Goal: Check status: Check status

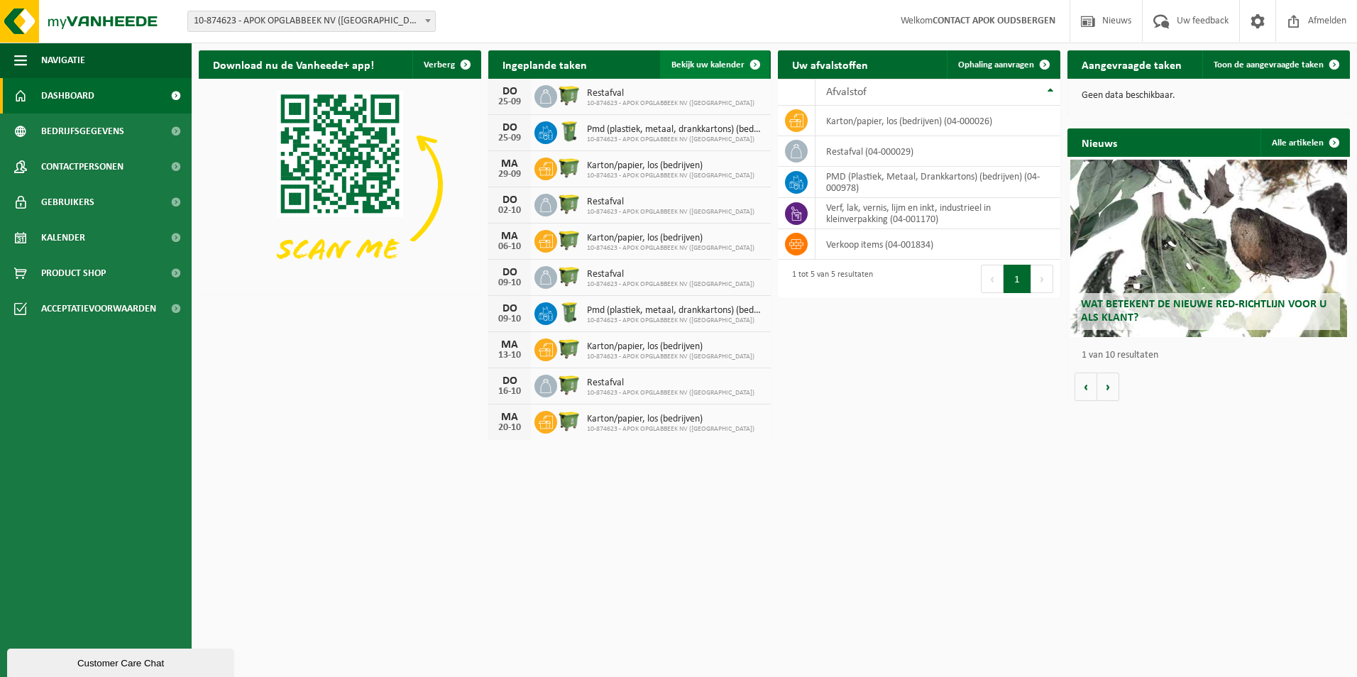
click at [735, 62] on span "Bekijk uw kalender" at bounding box center [707, 64] width 73 height 9
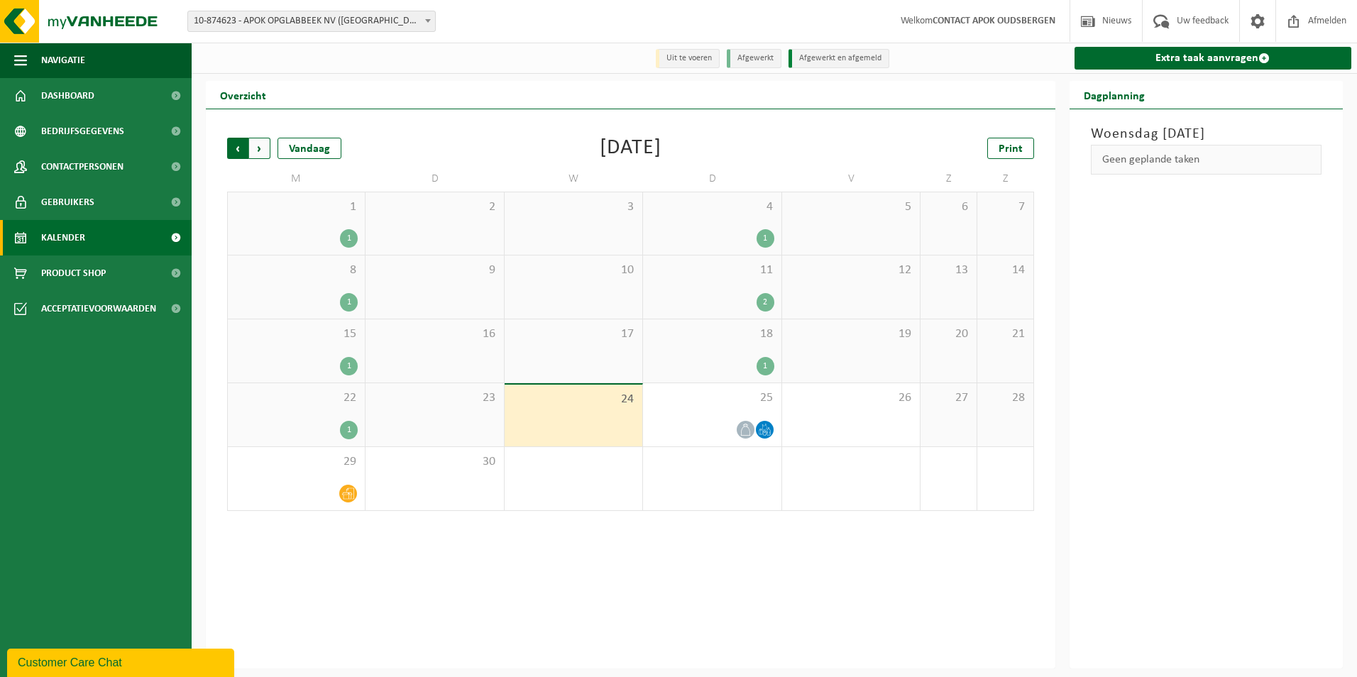
click at [259, 157] on span "Volgende" at bounding box center [259, 148] width 21 height 21
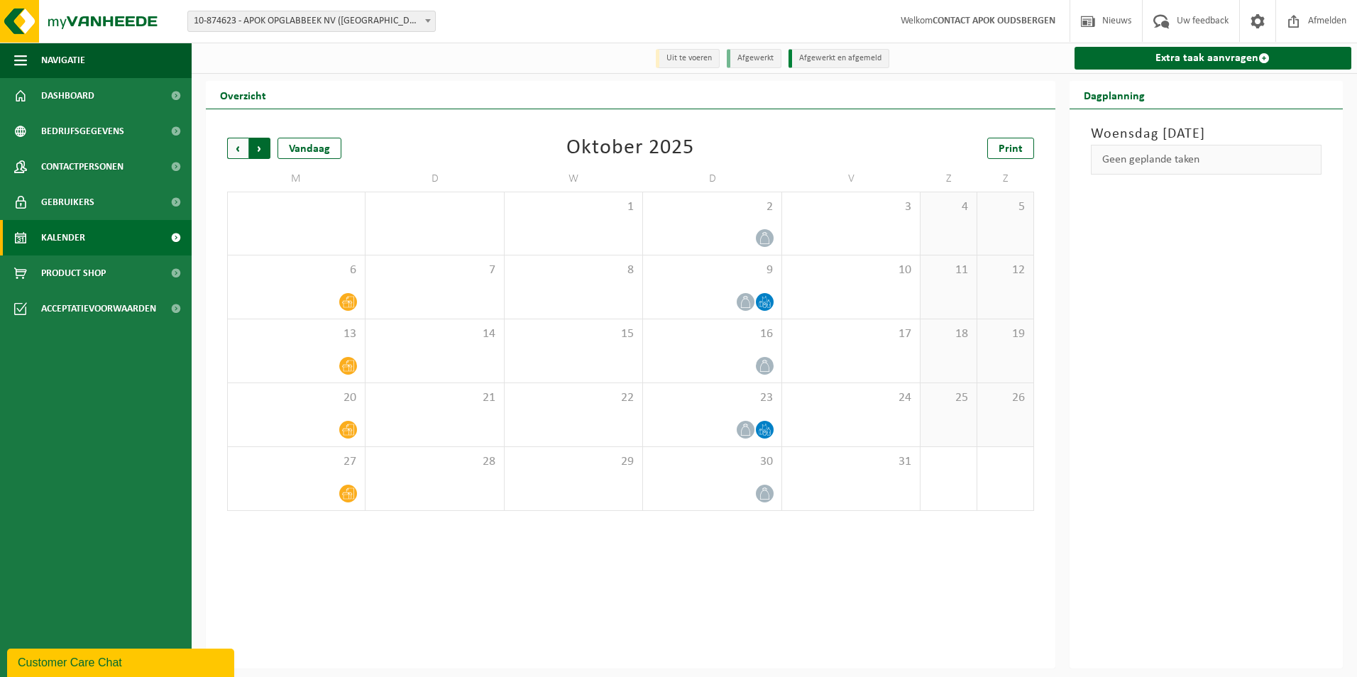
click at [241, 150] on span "Vorige" at bounding box center [237, 148] width 21 height 21
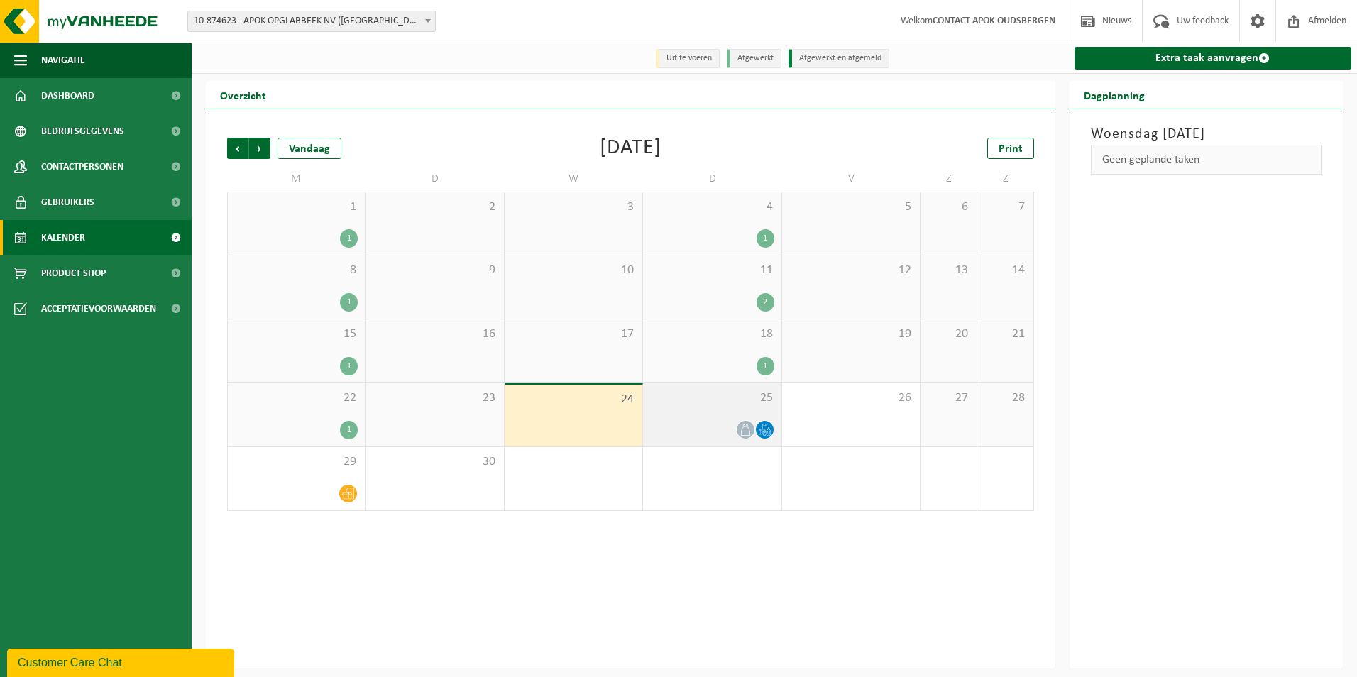
click at [757, 431] on span at bounding box center [765, 430] width 18 height 18
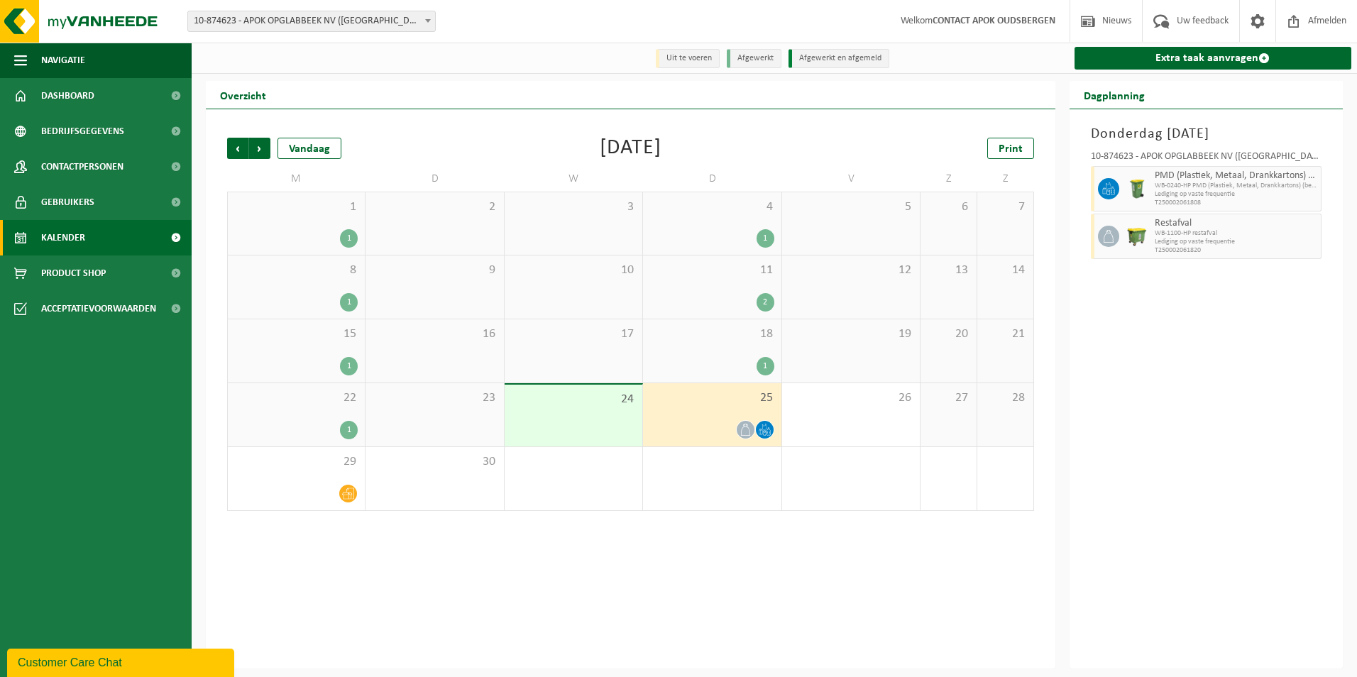
click at [598, 414] on div "24" at bounding box center [574, 416] width 138 height 62
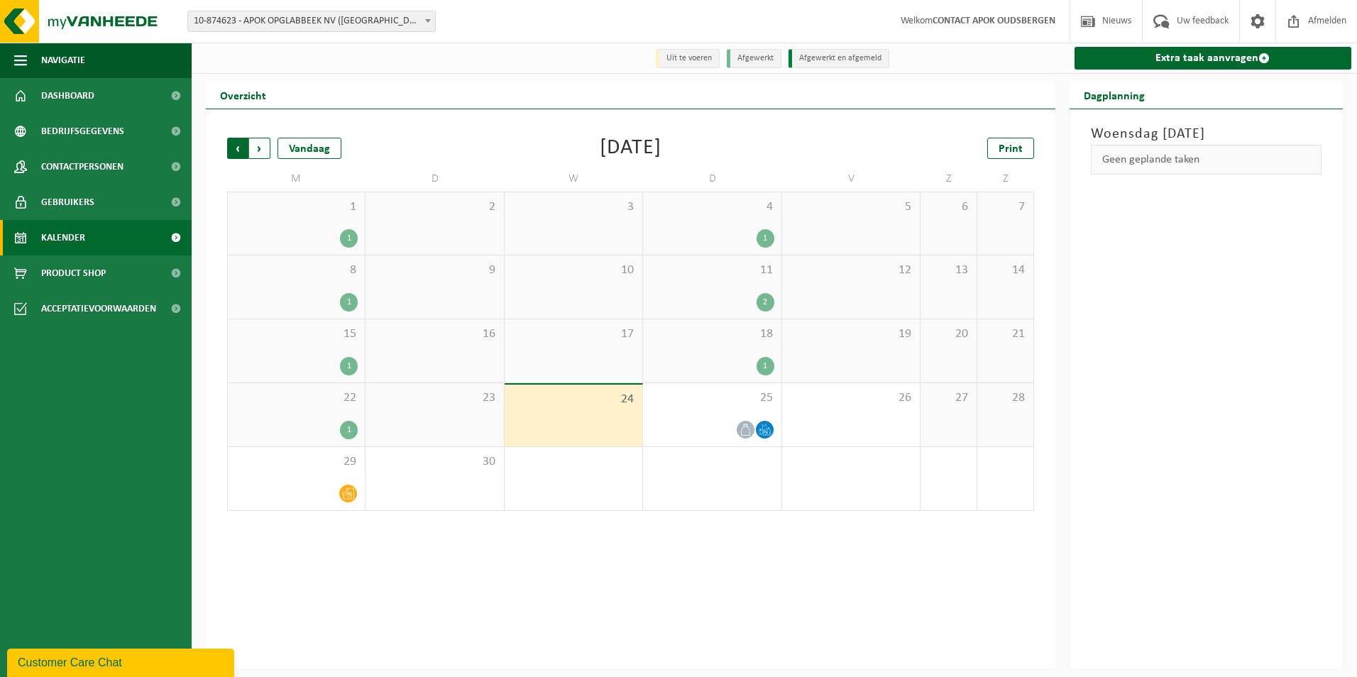
click at [263, 150] on span "Volgende" at bounding box center [259, 148] width 21 height 21
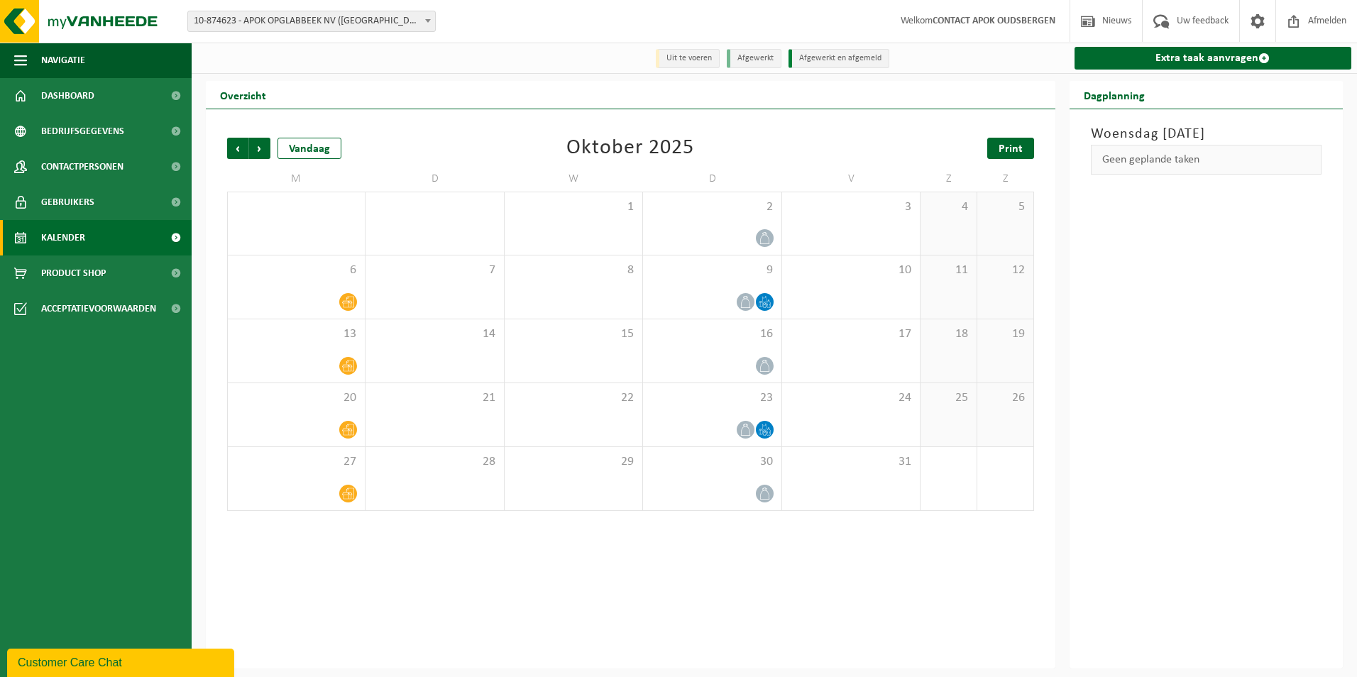
click at [1005, 152] on span "Print" at bounding box center [1011, 148] width 24 height 11
click at [241, 147] on span "Vorige" at bounding box center [237, 148] width 21 height 21
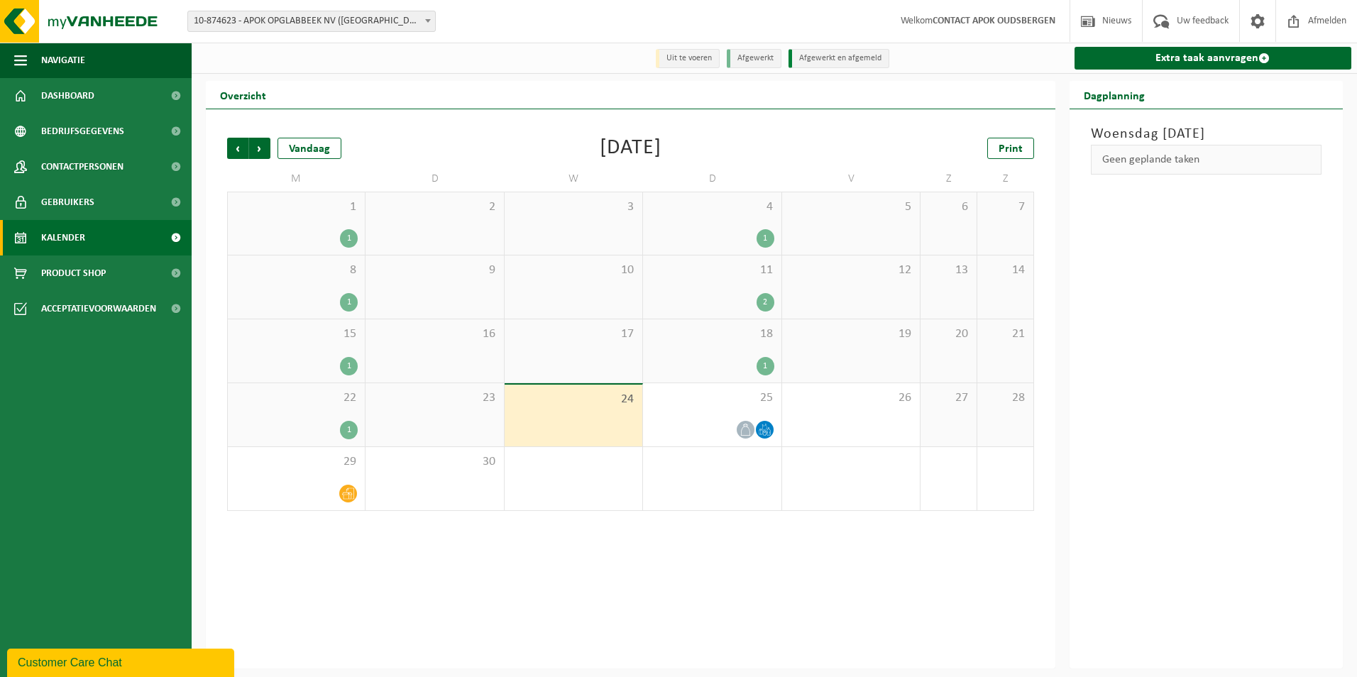
click at [757, 357] on div "18 1" at bounding box center [712, 350] width 138 height 63
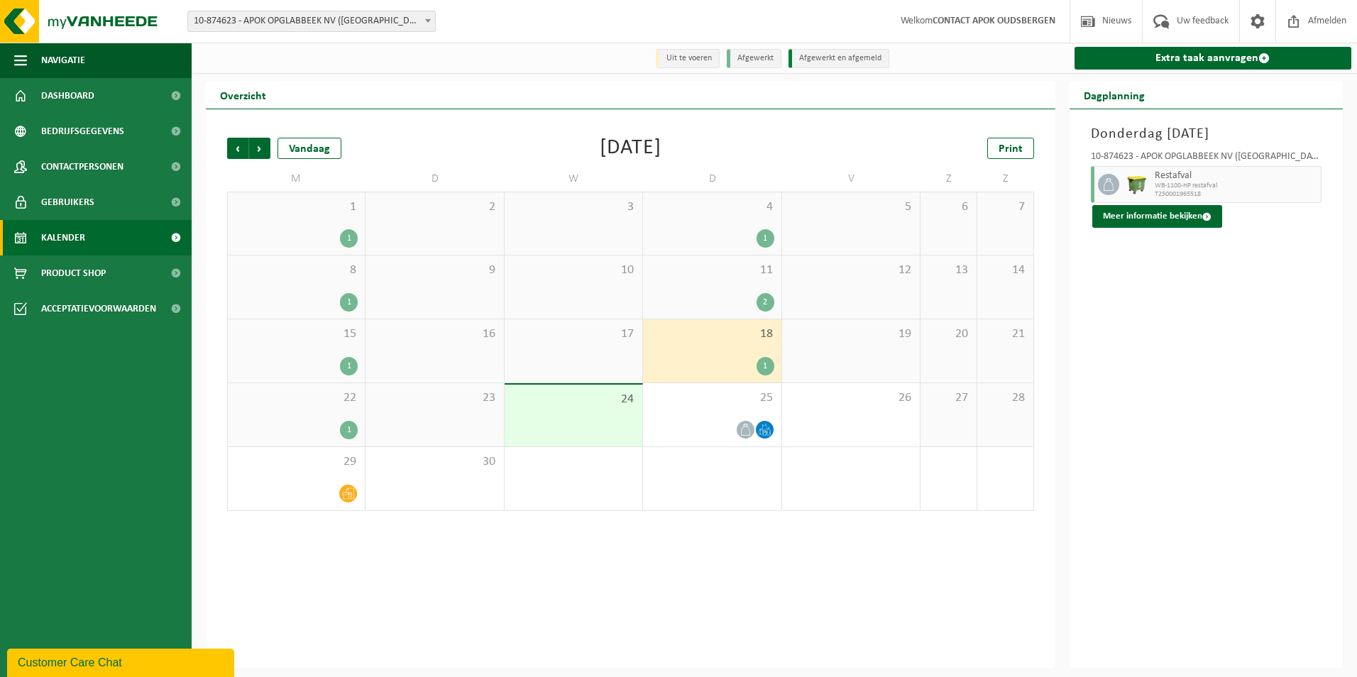
click at [741, 298] on div "2" at bounding box center [712, 302] width 124 height 18
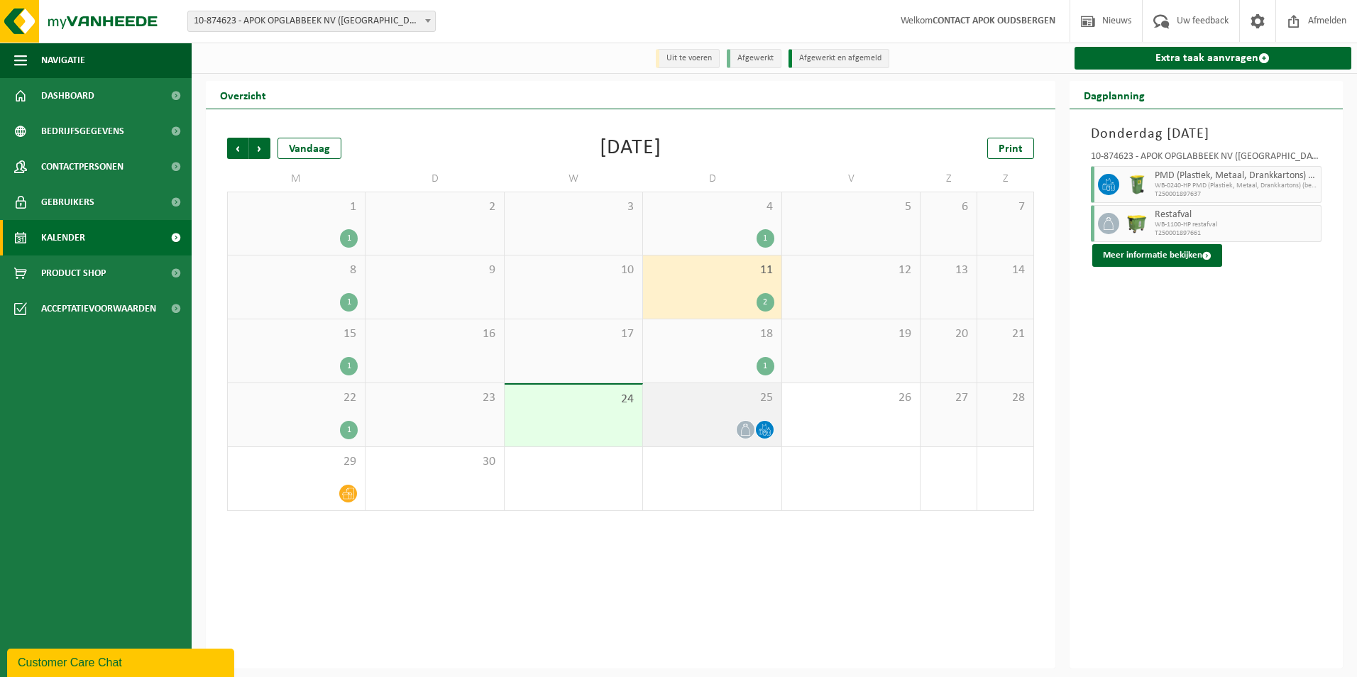
click at [706, 422] on div at bounding box center [712, 429] width 124 height 19
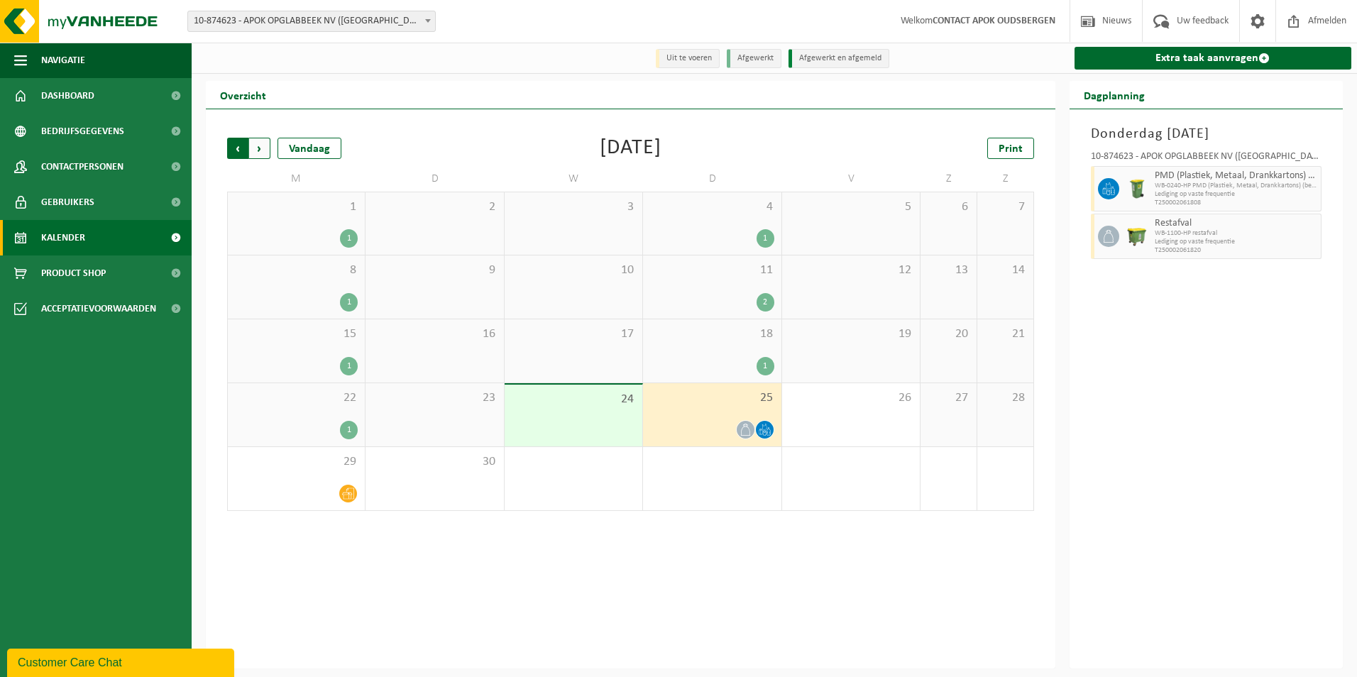
click at [256, 150] on span "Volgende" at bounding box center [259, 148] width 21 height 21
